Goal: Task Accomplishment & Management: Use online tool/utility

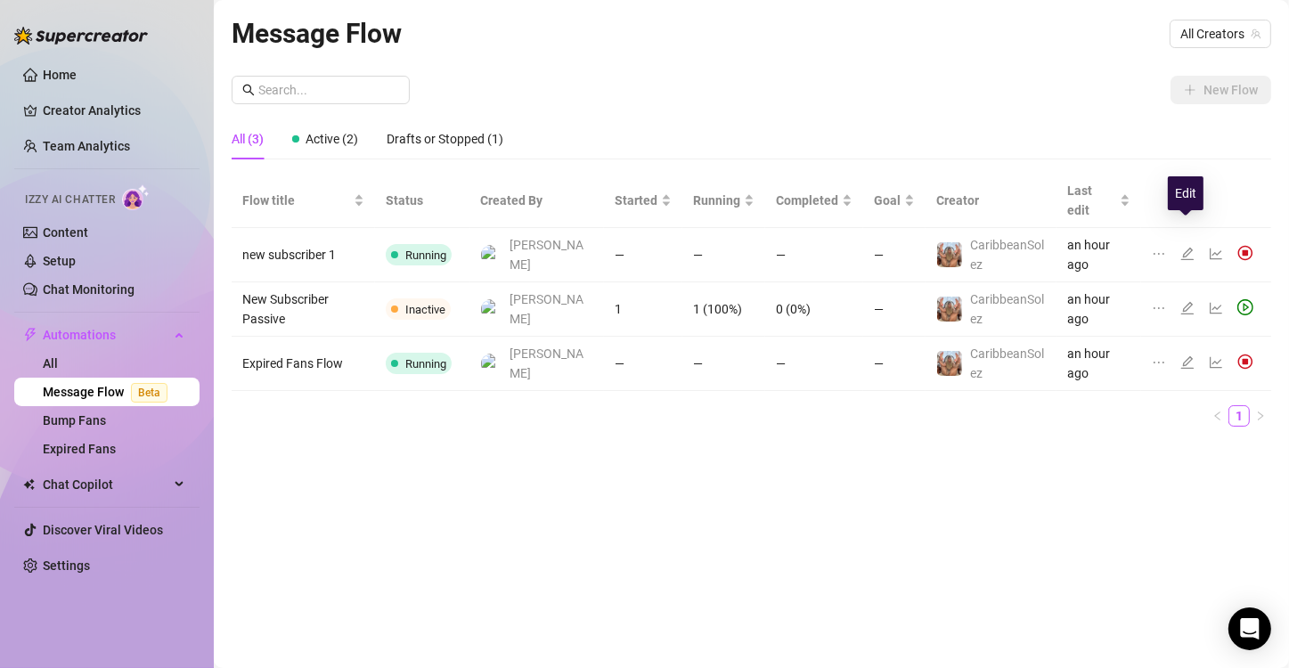
click at [1190, 247] on icon "edit" at bounding box center [1188, 254] width 14 height 14
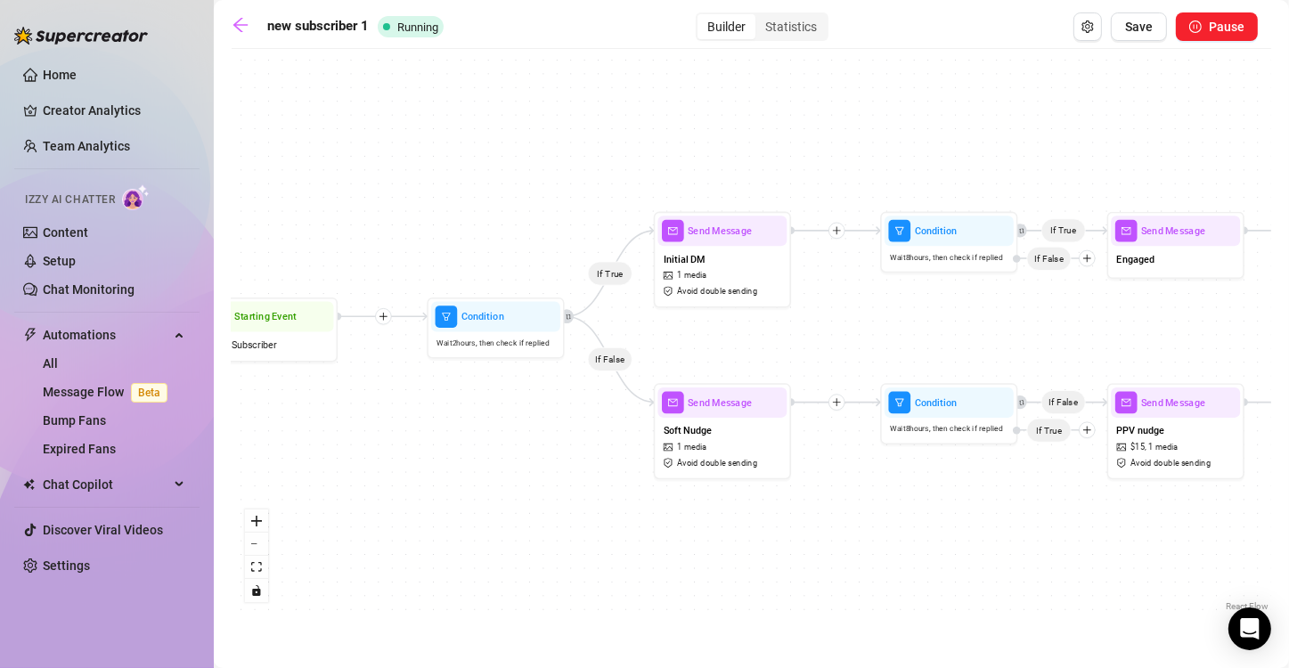
drag, startPoint x: 626, startPoint y: 372, endPoint x: 543, endPoint y: 400, distance: 88.5
click at [543, 400] on div "If True If False If True If False Send Message follow up offer $ 12 , 1 media A…" at bounding box center [752, 337] width 1040 height 558
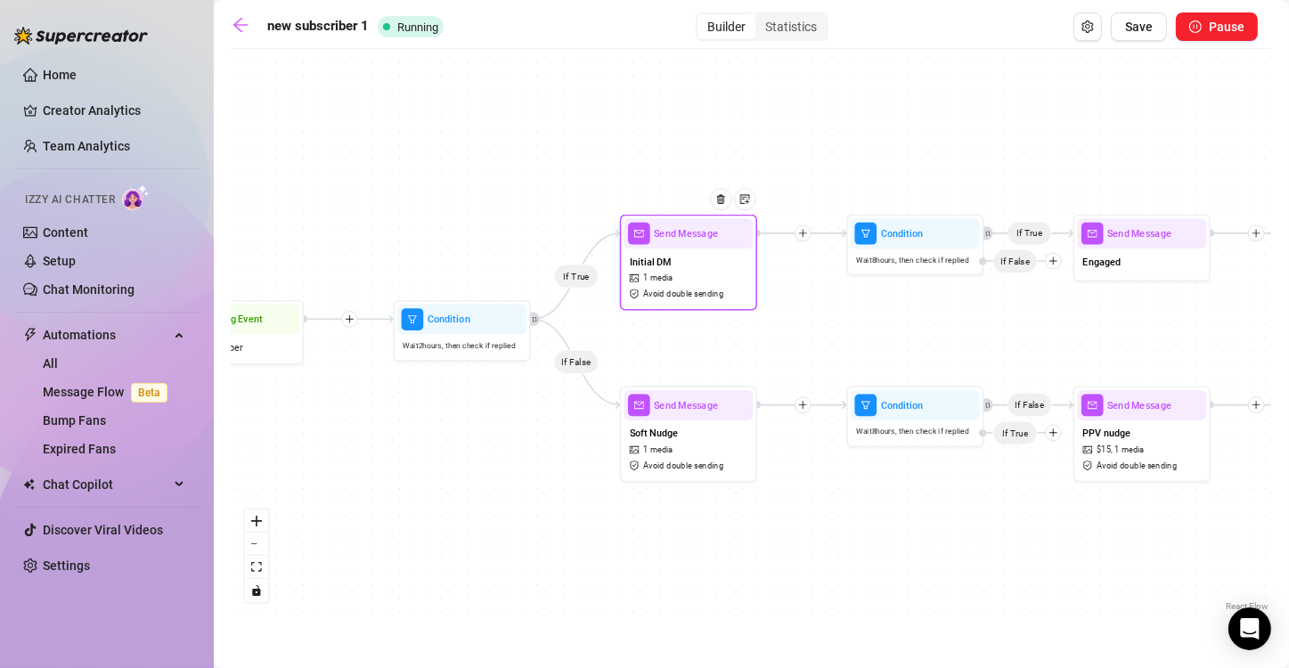
click at [691, 246] on div "Send Message" at bounding box center [688, 233] width 129 height 30
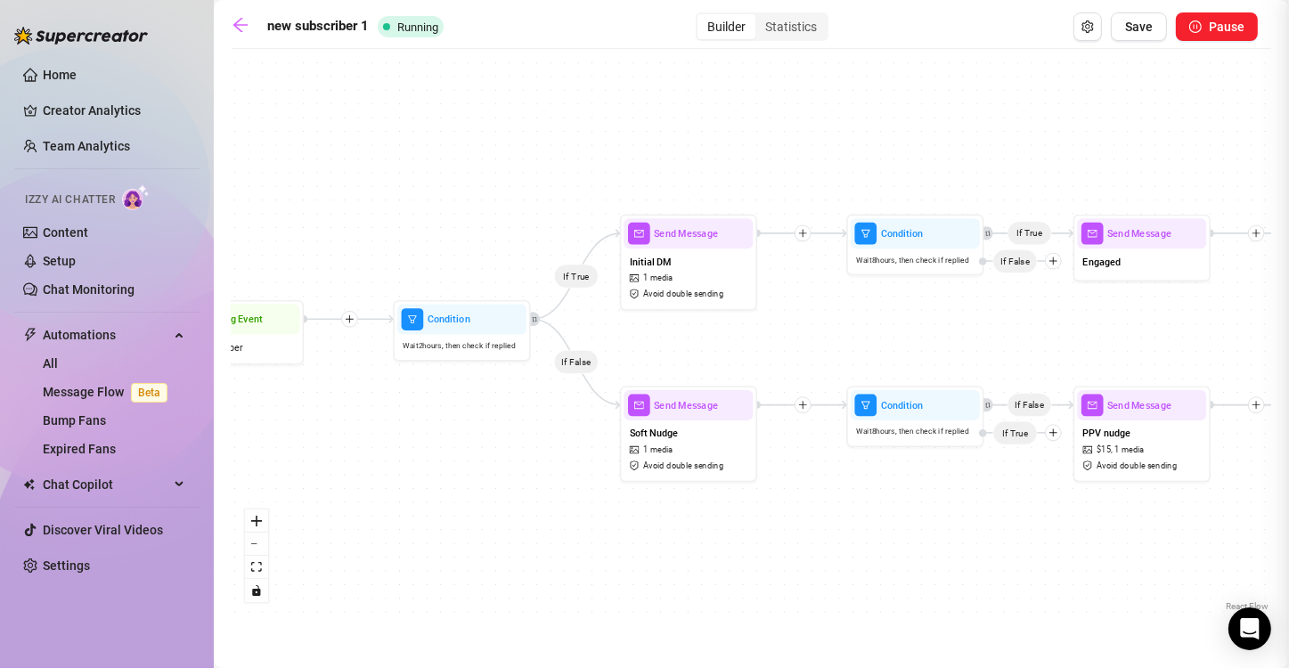
type textarea "Mmm, I knew you couldn’t resist 😘 Want to see what else I’ve got for you?"
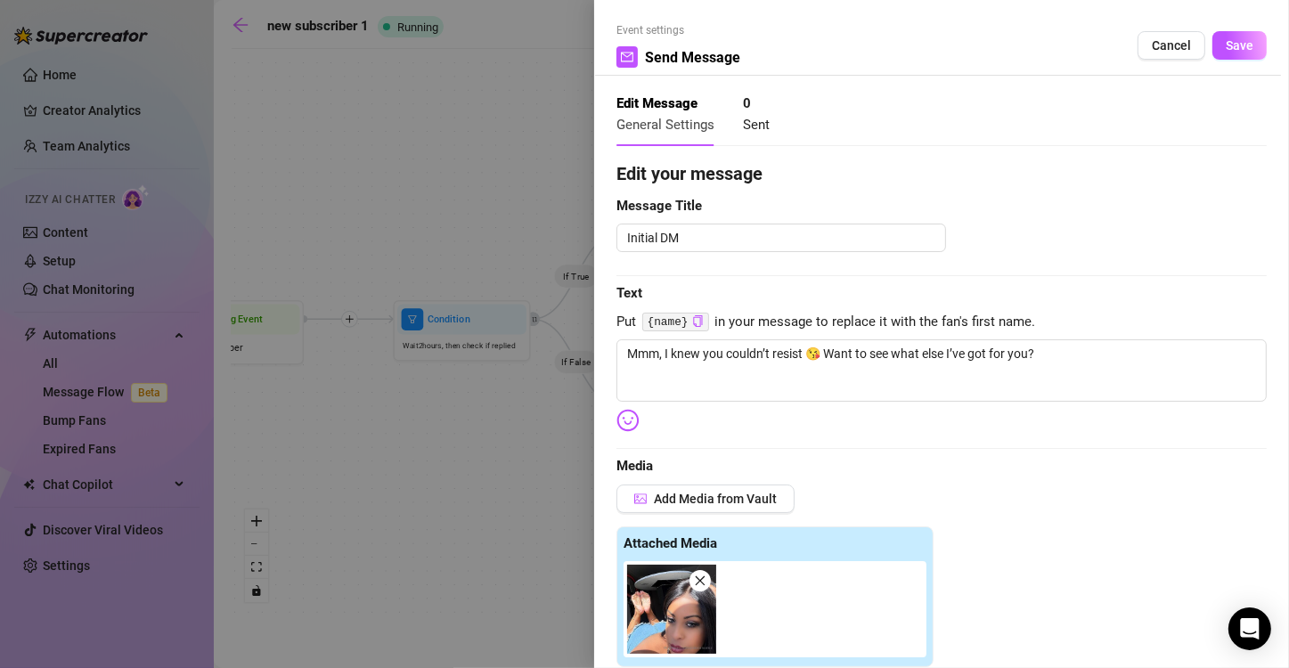
click at [506, 421] on div at bounding box center [644, 334] width 1289 height 668
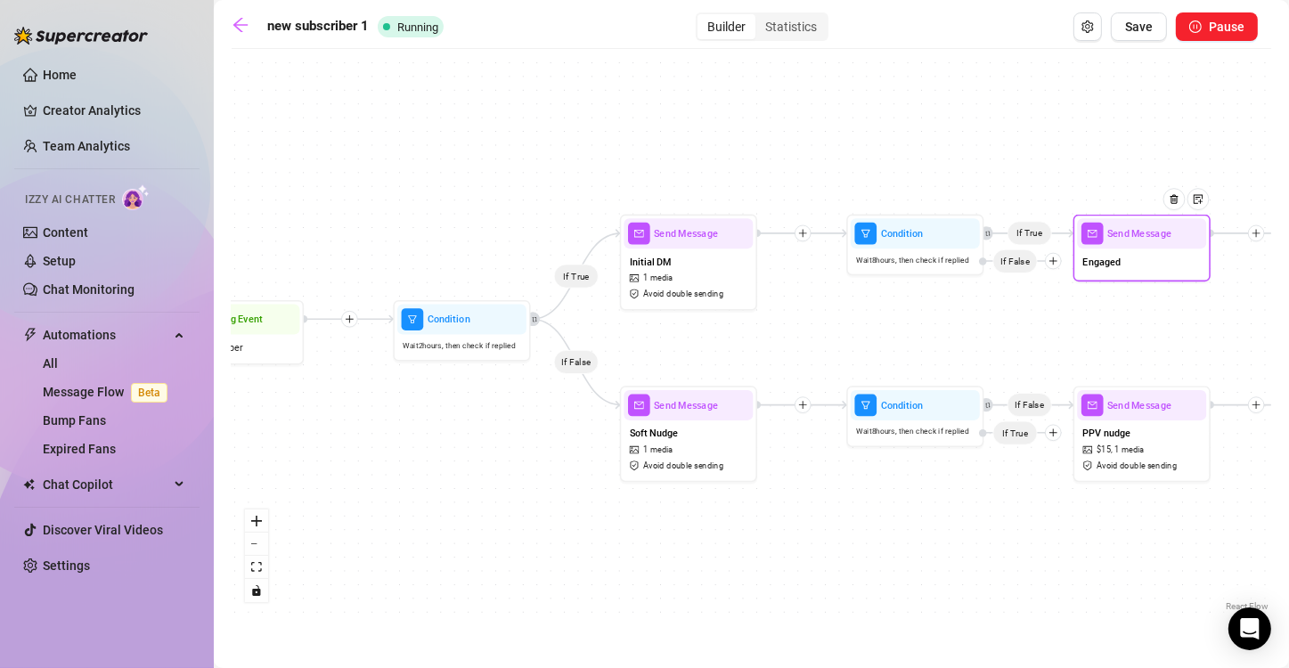
click at [1161, 268] on div "Engaged" at bounding box center [1141, 263] width 129 height 29
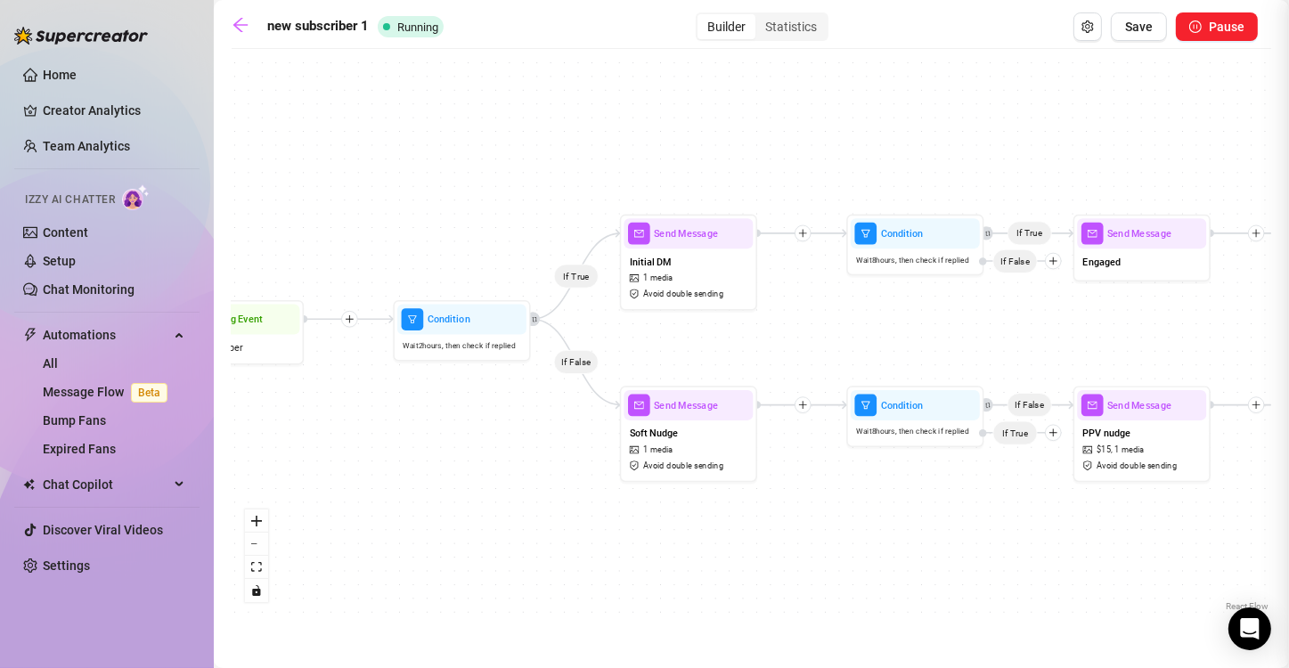
type textarea "You’ve been so good… I think you’ve earned a peek at what I’ve been hiding 😈 Th…"
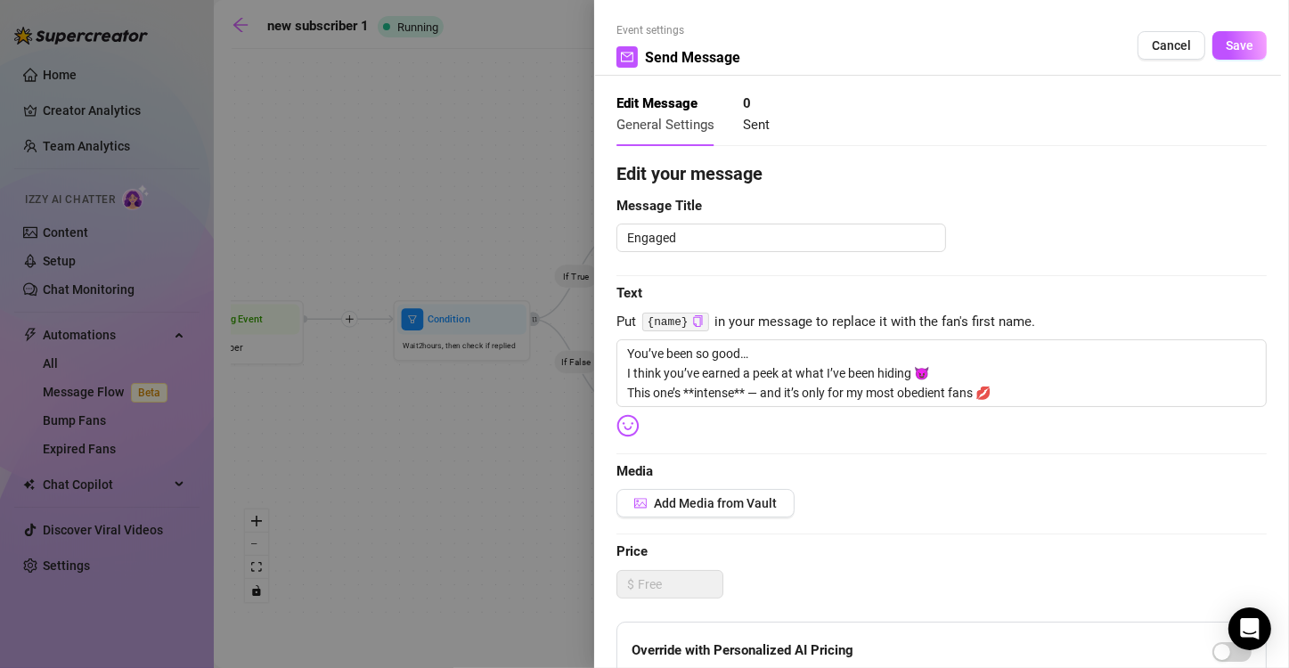
click at [470, 453] on div at bounding box center [644, 334] width 1289 height 668
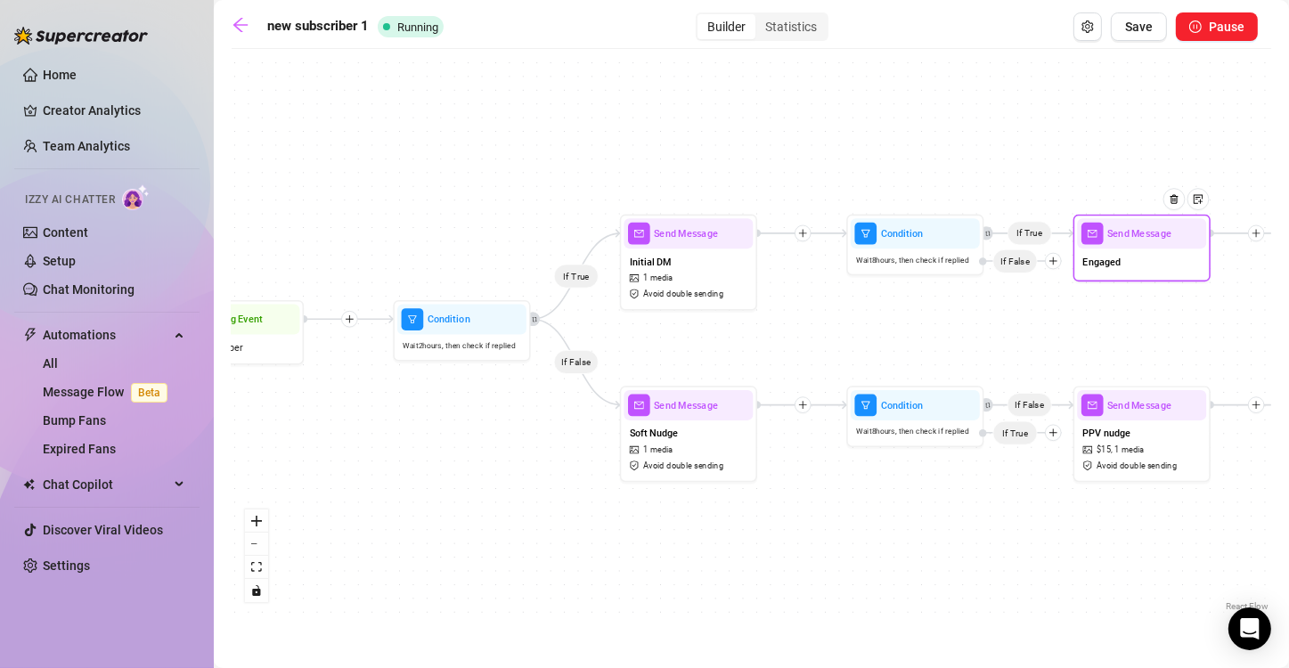
click at [1114, 274] on div "Engaged" at bounding box center [1141, 263] width 129 height 29
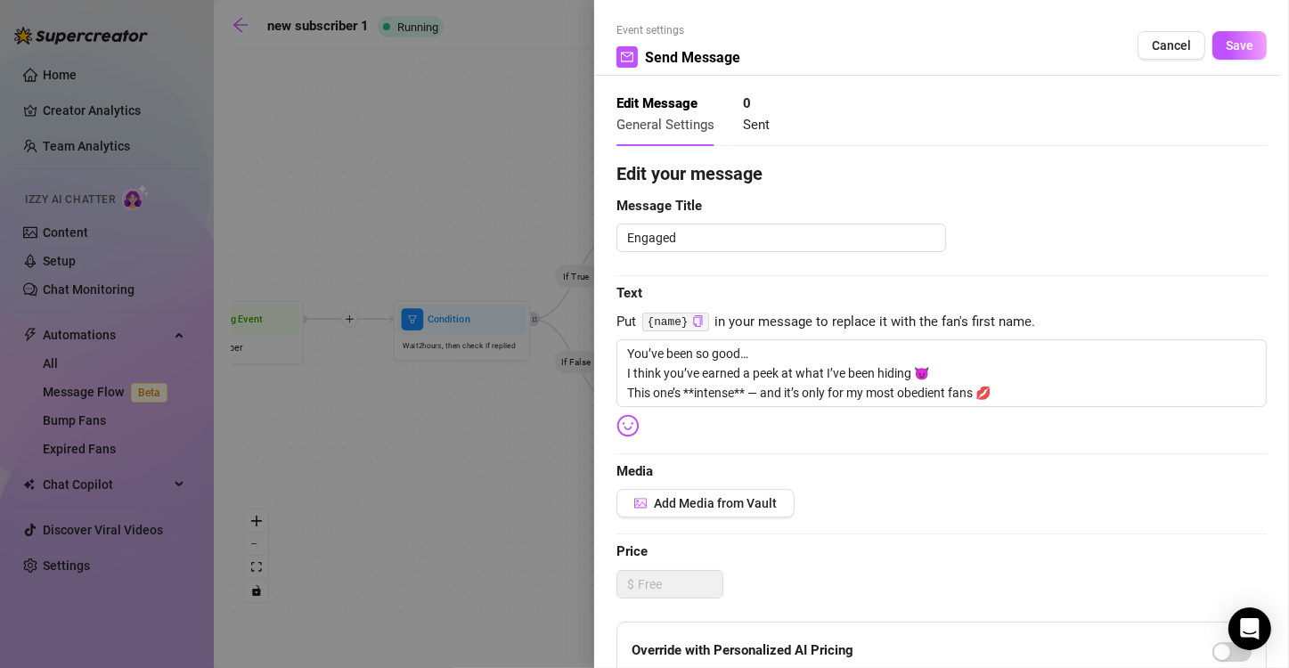
type textarea "You’ve been so good… I think you’ve earned a peek at what I’ve been hiding 😈 Th…"
click at [536, 438] on div at bounding box center [644, 334] width 1289 height 668
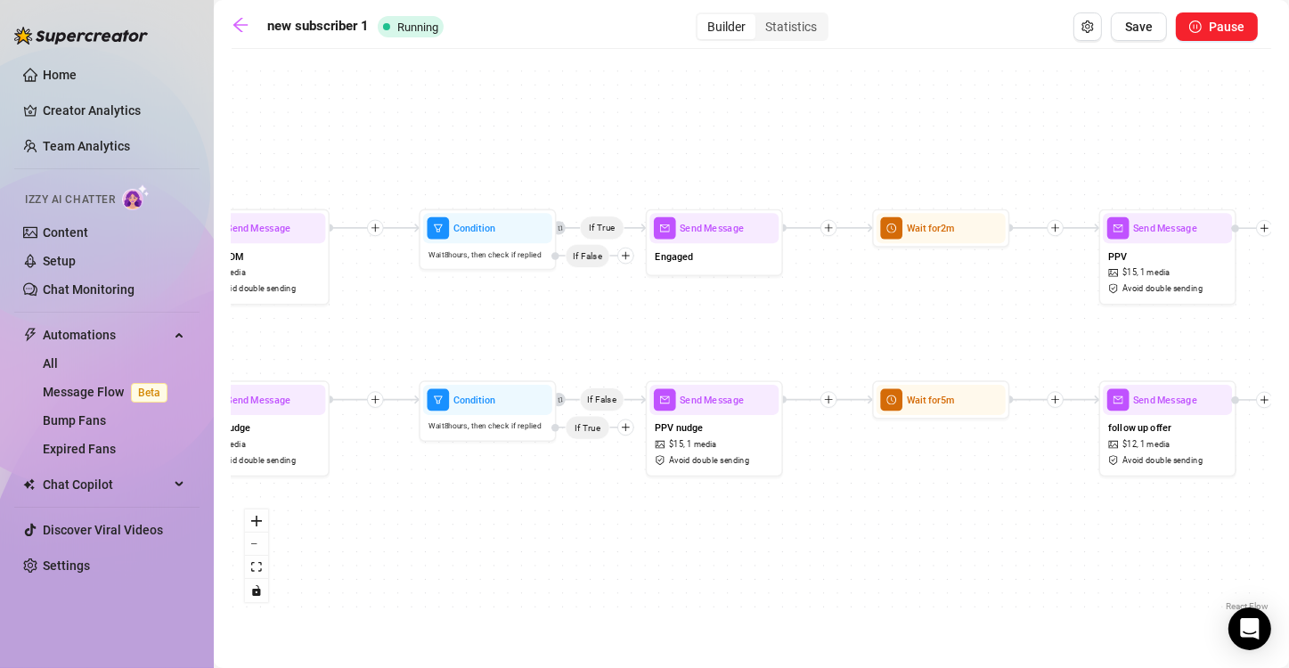
drag, startPoint x: 1075, startPoint y: 346, endPoint x: 647, endPoint y: 340, distance: 427.7
click at [647, 340] on div "If True If False If True If False Send Message follow up offer $ 12 , 1 media A…" at bounding box center [752, 337] width 1040 height 558
click at [1161, 264] on div "PPV $ 15 , 1 media Avoid double sending" at bounding box center [1167, 272] width 129 height 58
type textarea "👉 {name} , I filmed this right after thinking about you… My fingers didn’t stop…"
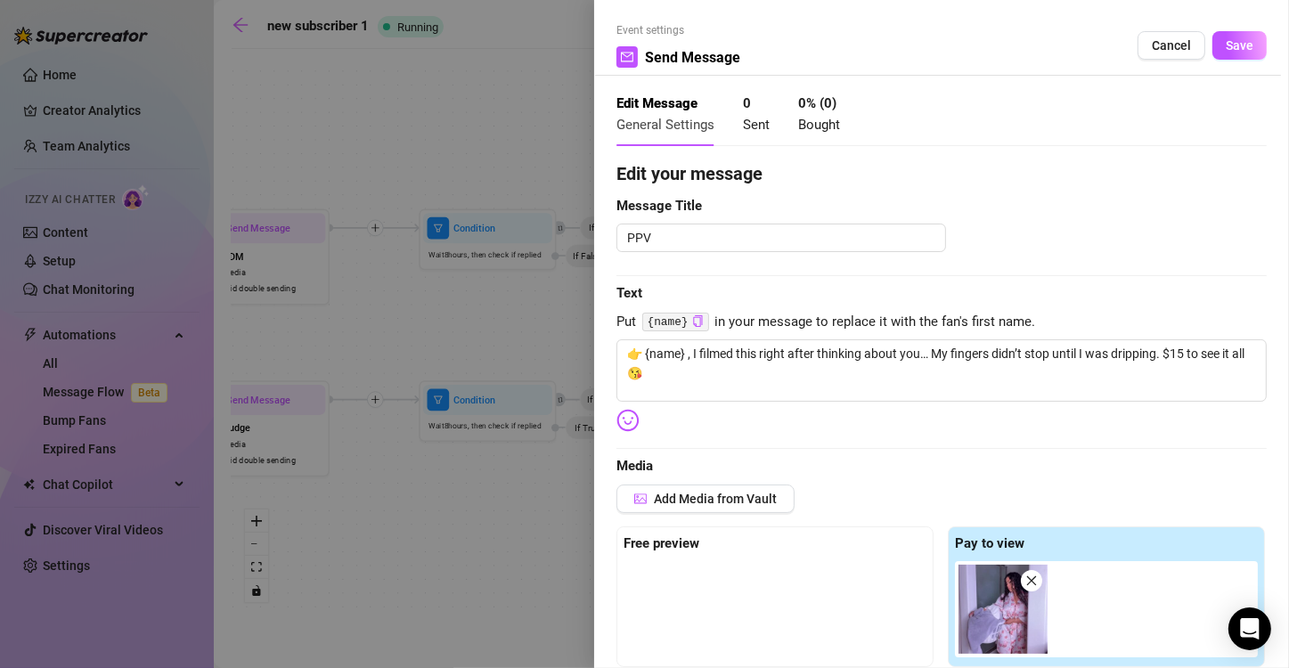
click at [1225, 25] on div "Event settings Send Message Cancel Save" at bounding box center [942, 48] width 650 height 53
click at [1218, 53] on button "Save" at bounding box center [1240, 45] width 54 height 29
